Goal: Information Seeking & Learning: Learn about a topic

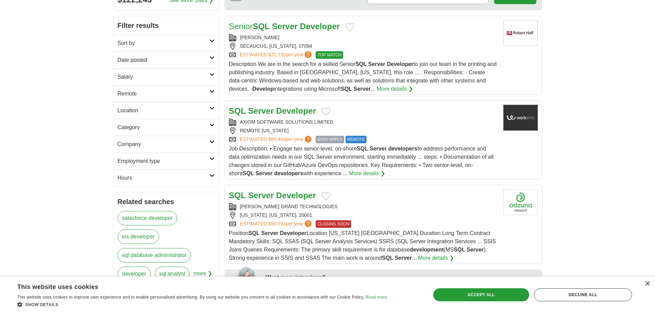
scroll to position [69, 0]
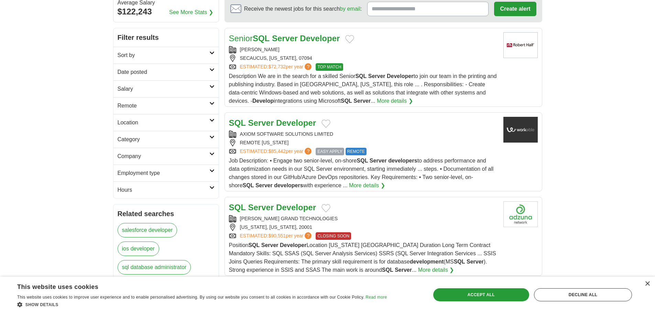
click at [212, 104] on icon at bounding box center [211, 103] width 5 height 3
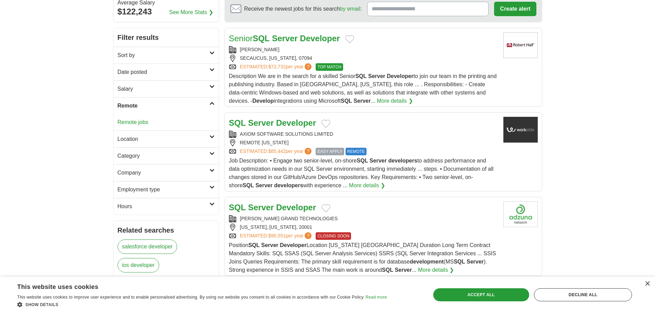
click at [142, 123] on link "Remote jobs" at bounding box center [133, 122] width 31 height 6
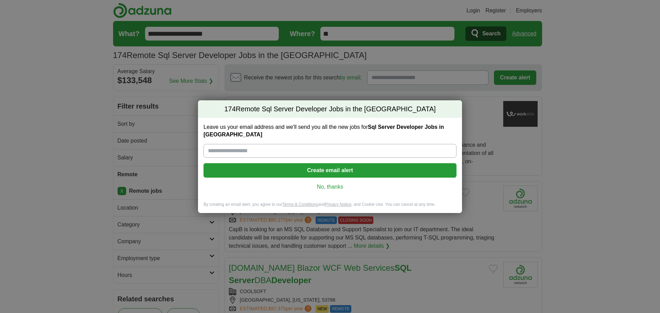
click at [334, 186] on link "No, thanks" at bounding box center [330, 187] width 242 height 8
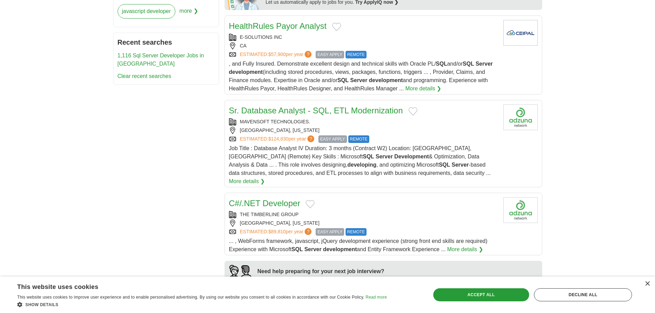
scroll to position [378, 0]
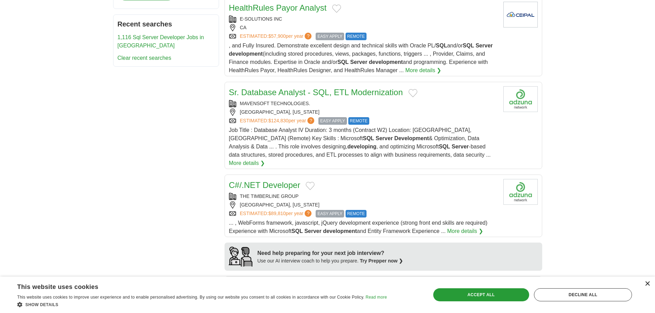
drag, startPoint x: 647, startPoint y: 283, endPoint x: 627, endPoint y: 246, distance: 42.0
click at [647, 283] on div "×" at bounding box center [646, 283] width 5 height 5
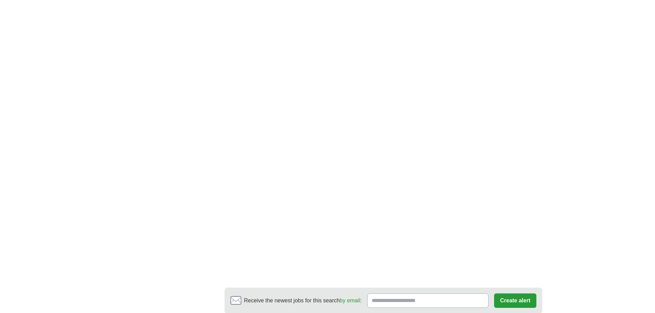
scroll to position [1168, 0]
